Goal: Task Accomplishment & Management: Manage account settings

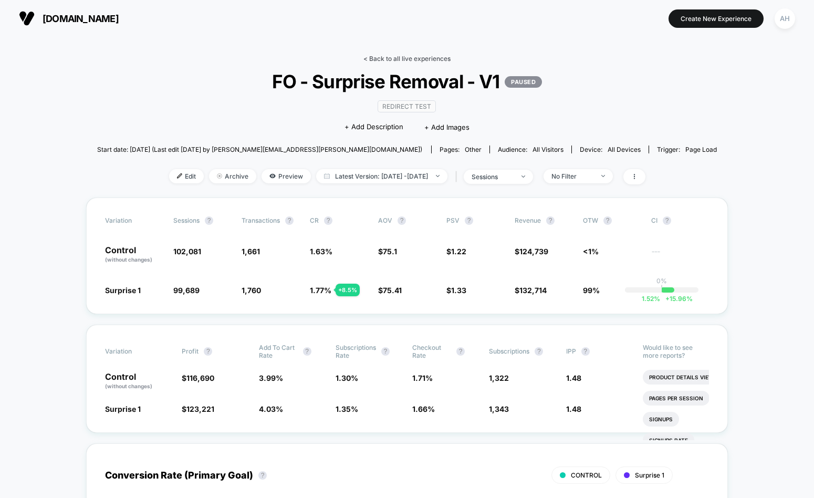
click at [427, 61] on link "< Back to all live experiences" at bounding box center [407, 59] width 87 height 8
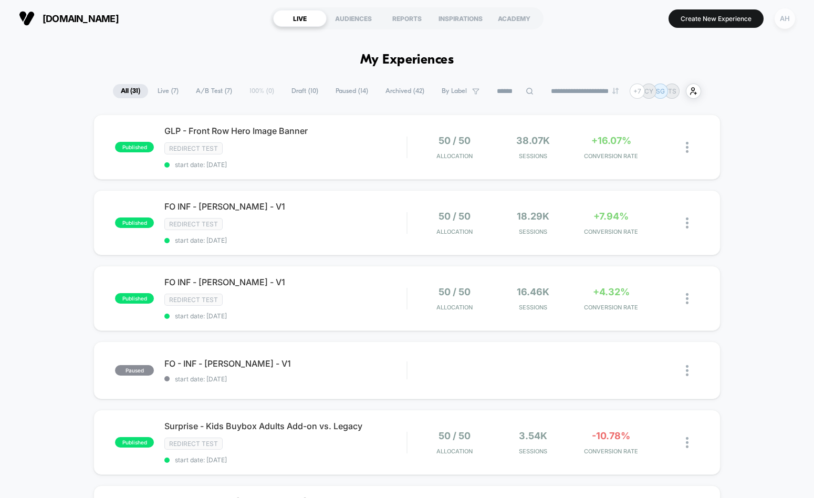
click at [790, 15] on div "AH" at bounding box center [785, 18] width 20 height 20
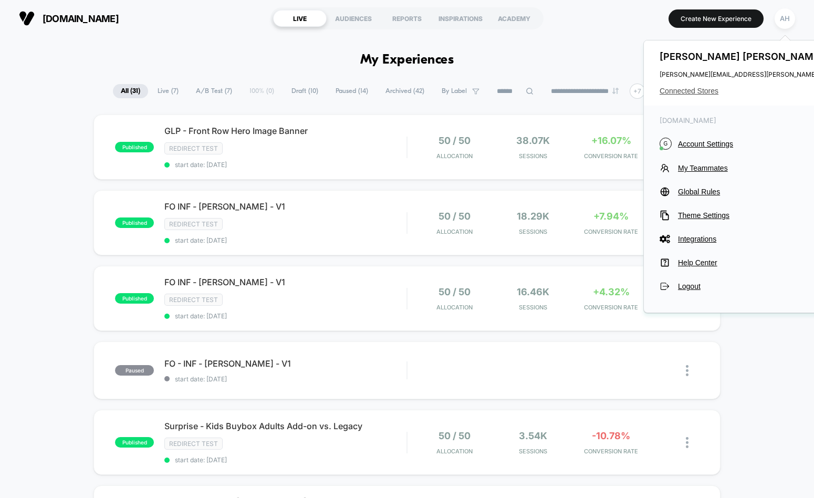
click at [705, 92] on span "Connected Stores" at bounding box center [764, 91] width 209 height 8
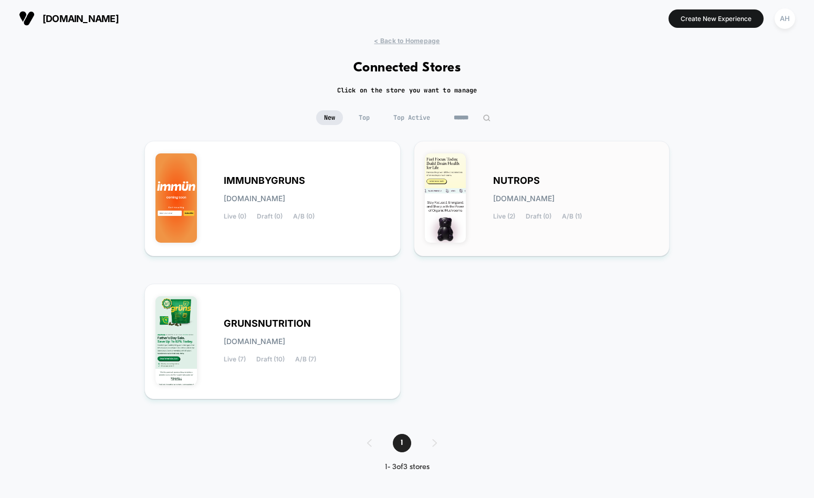
click at [492, 177] on div "NUTROPS [DOMAIN_NAME] Live (2) Draft (0) A/B (1)" at bounding box center [542, 199] width 234 height 94
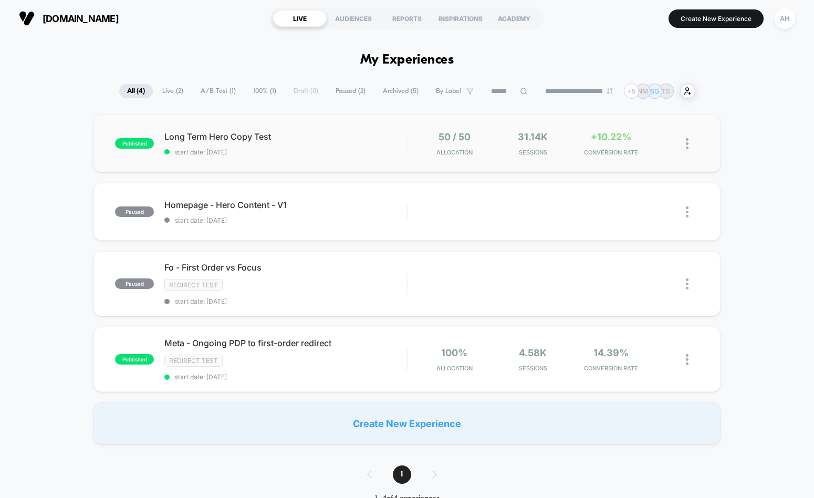
click at [338, 156] on div "published Long Term Hero Copy Test start date: [DATE] 50 / 50 Allocation 31.14k…" at bounding box center [407, 144] width 627 height 58
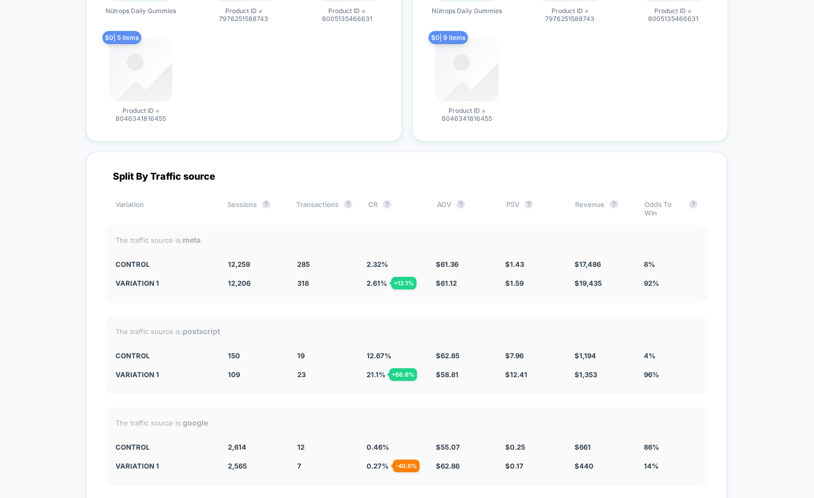
scroll to position [2958, 0]
